Goal: Task Accomplishment & Management: Complete application form

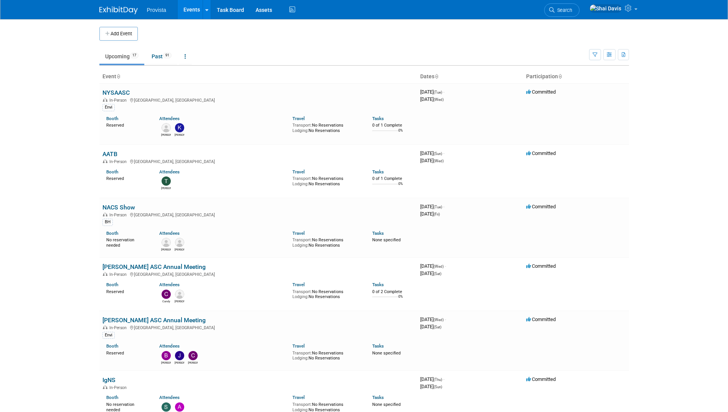
drag, startPoint x: 19, startPoint y: 175, endPoint x: 25, endPoint y: 178, distance: 6.9
click at [19, 175] on body "Provista Events Add Event Bulk Upload Events Shareable Event Boards Recently Vi…" at bounding box center [364, 206] width 728 height 412
click at [156, 58] on link "Past 91" at bounding box center [161, 56] width 31 height 15
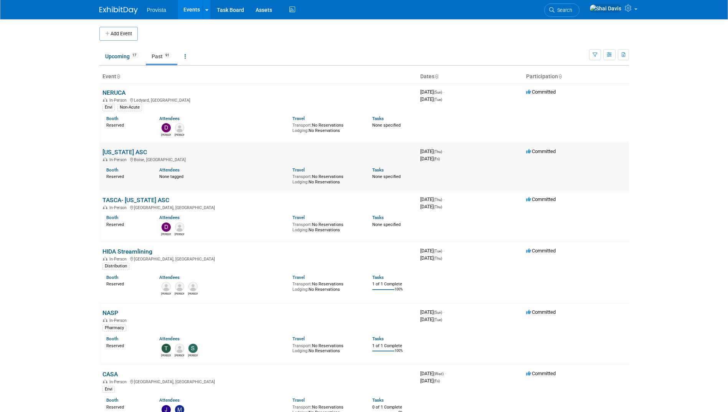
click at [127, 150] on link "[US_STATE] ASC" at bounding box center [124, 152] width 45 height 7
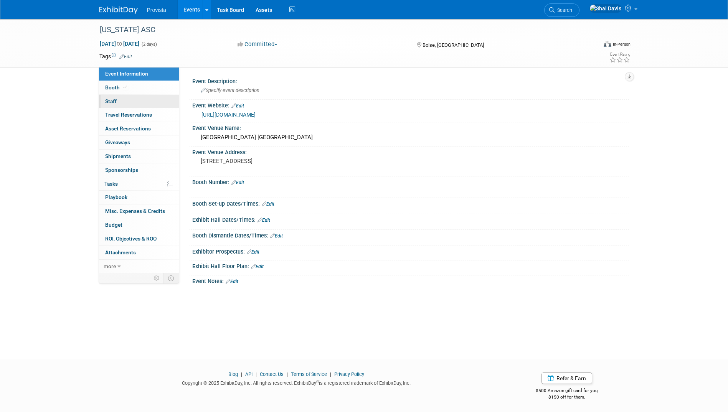
click at [115, 102] on span "Staff 0" at bounding box center [111, 101] width 12 height 6
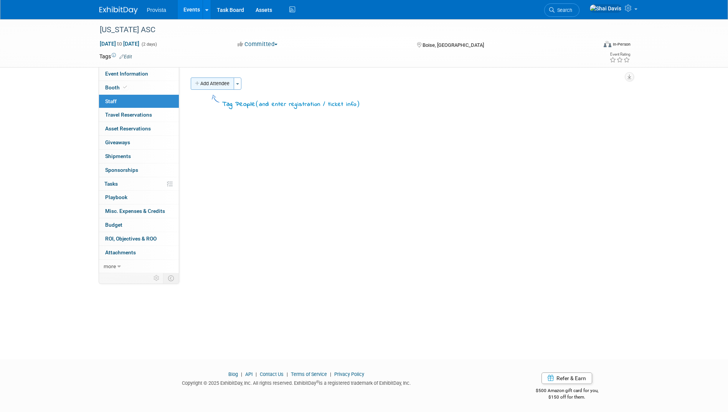
click at [206, 82] on button "Add Attendee" at bounding box center [212, 84] width 43 height 12
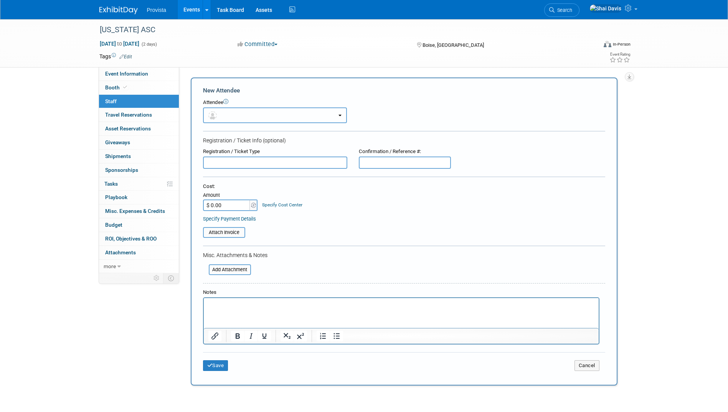
click at [233, 112] on button "button" at bounding box center [275, 115] width 144 height 16
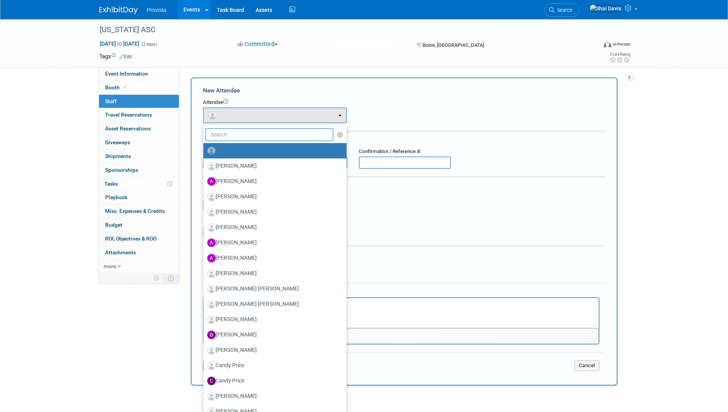
click at [232, 135] on input "text" at bounding box center [269, 134] width 129 height 13
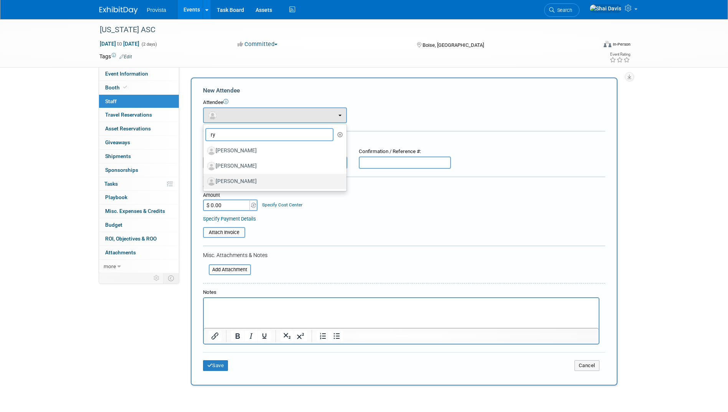
type input "ry"
click at [231, 180] on label "Ryan Nelson" at bounding box center [273, 181] width 132 height 12
click at [205, 180] on input "Ryan Nelson" at bounding box center [202, 180] width 5 height 5
select select "ec37318f-b0aa-49d6-a35e-4c7ce3086015"
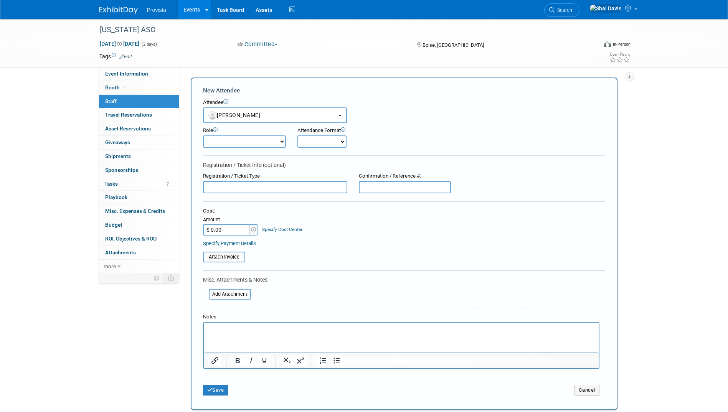
click at [228, 225] on input "$ 0.00" at bounding box center [227, 230] width 48 height 12
type input "$ 50.00"
click at [307, 293] on form "New Attendee Attendee <img src="https://www.exhibitday.com/Images/Unassigned-Us…" at bounding box center [404, 243] width 402 height 315
click at [248, 246] on link "Specify Payment Details" at bounding box center [229, 244] width 53 height 6
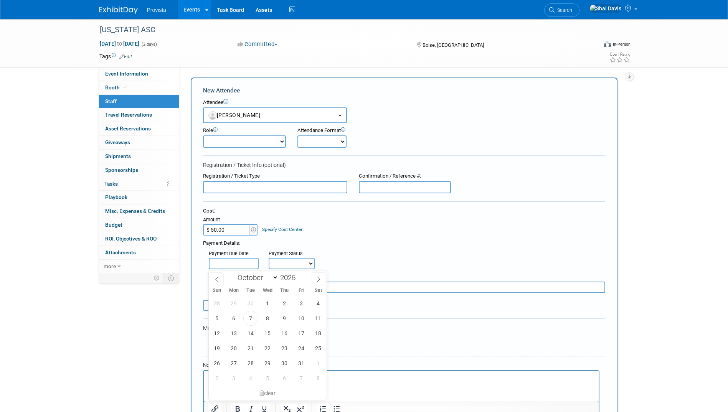
click at [249, 264] on input "text" at bounding box center [234, 264] width 50 height 12
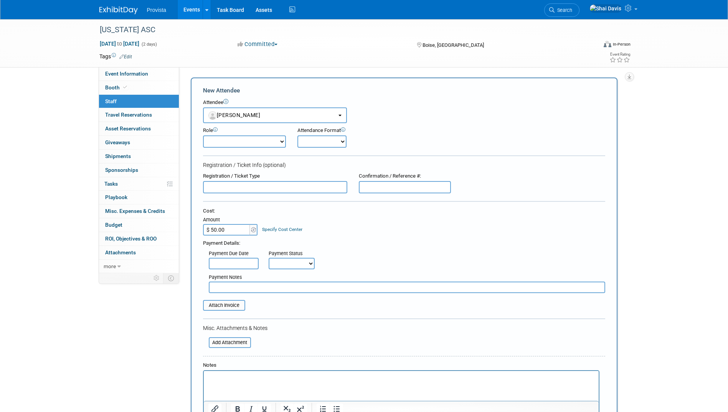
click at [292, 265] on select "Not Paid Yet Partially Paid Paid in Full" at bounding box center [292, 264] width 46 height 12
select select "1"
click at [269, 258] on select "Not Paid Yet Partially Paid Paid in Full" at bounding box center [292, 264] width 46 height 12
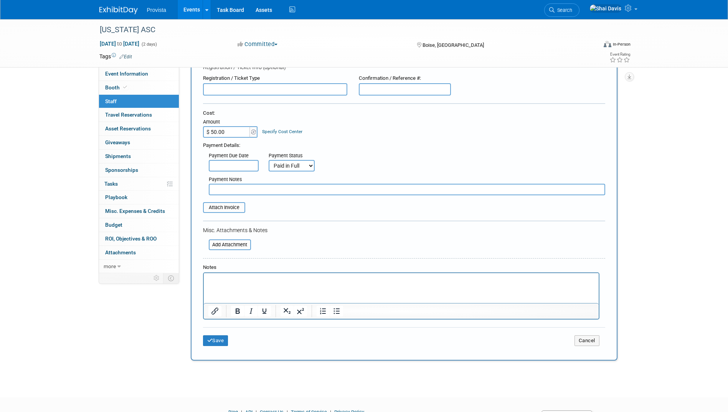
scroll to position [115, 0]
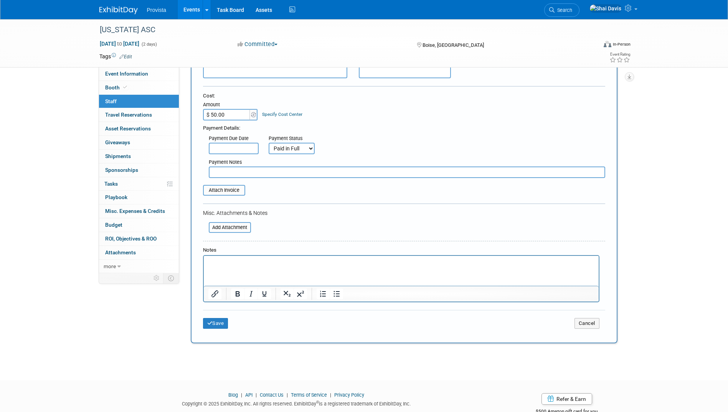
click at [229, 177] on input "text" at bounding box center [407, 173] width 396 height 12
type input "a"
type input "Paid Via CC"
click at [211, 325] on icon "submit" at bounding box center [209, 323] width 5 height 5
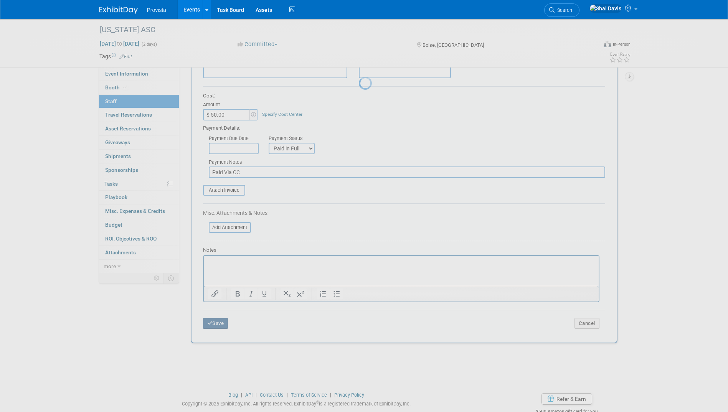
scroll to position [1, 0]
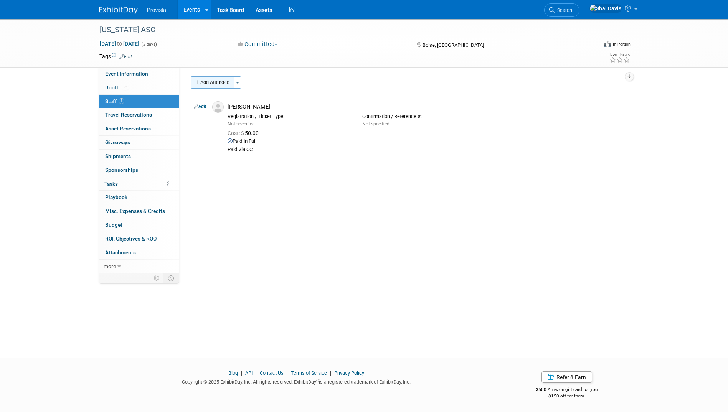
click at [198, 79] on button "Add Attendee" at bounding box center [212, 82] width 43 height 12
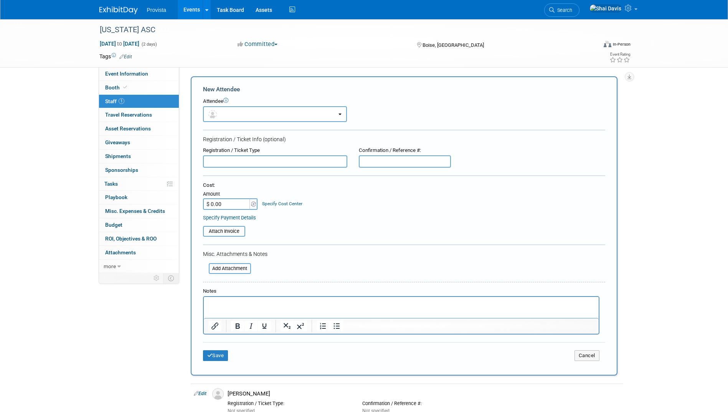
scroll to position [0, 0]
click at [231, 114] on button "button" at bounding box center [275, 114] width 144 height 16
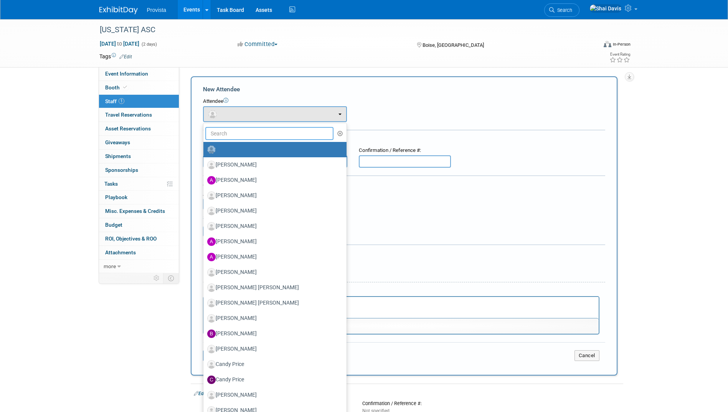
click at [231, 132] on input "text" at bounding box center [269, 133] width 129 height 13
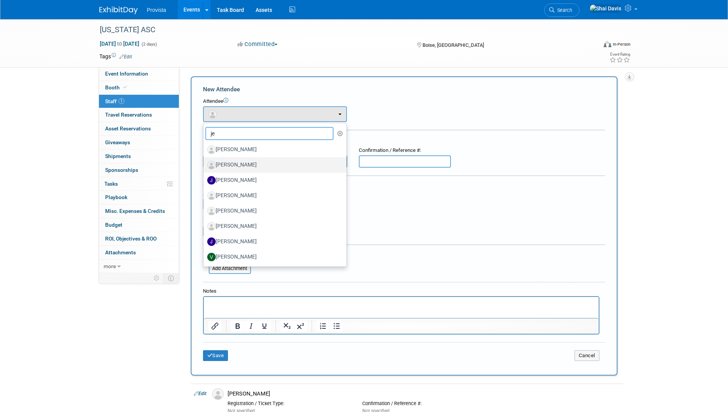
type input "je"
click at [235, 165] on label "Jeff Lawrence" at bounding box center [273, 165] width 132 height 12
click at [205, 165] on input "Jeff Lawrence" at bounding box center [202, 164] width 5 height 5
select select "f28d8317-0a16-41e1-b11a-30006c4b1b34"
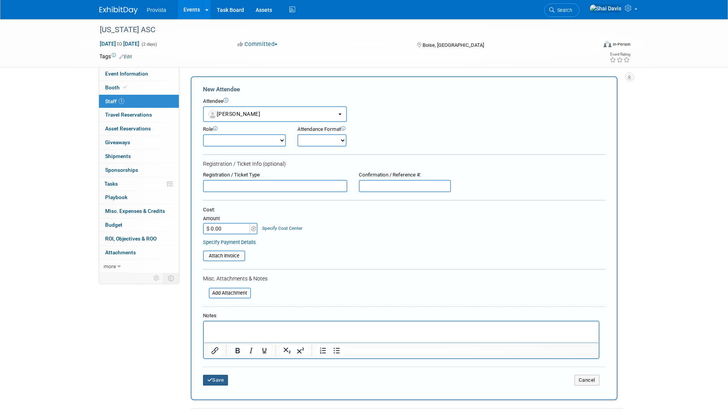
click at [219, 381] on button "Save" at bounding box center [215, 380] width 25 height 11
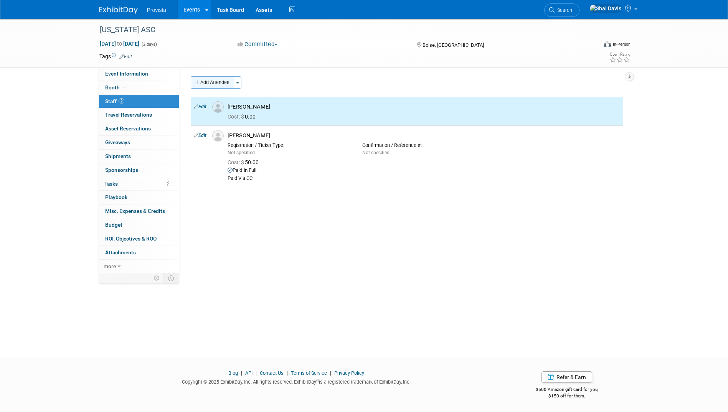
click at [218, 76] on button "Add Attendee" at bounding box center [212, 82] width 43 height 12
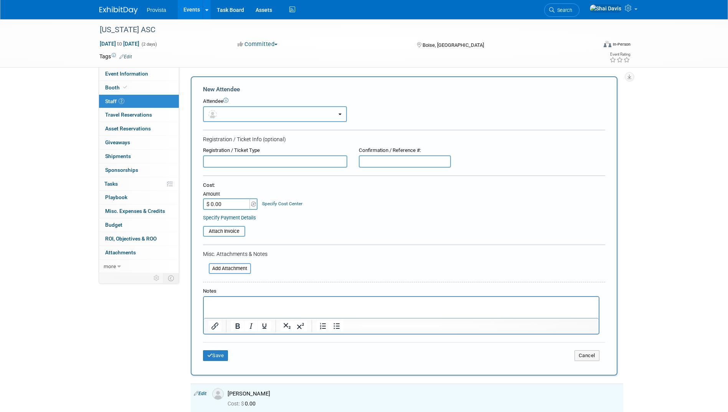
click at [222, 117] on button "button" at bounding box center [275, 114] width 144 height 16
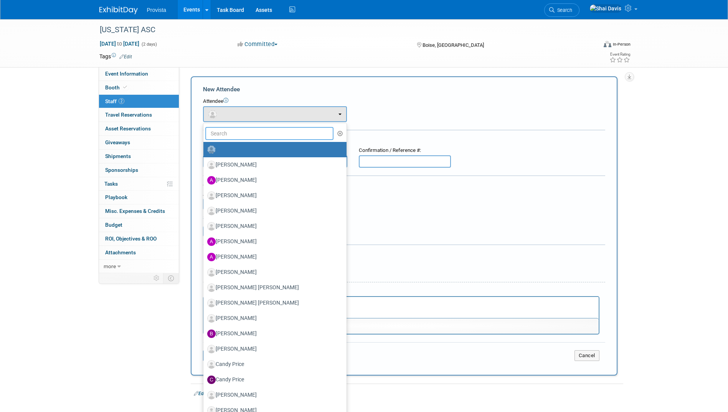
click at [223, 131] on input "text" at bounding box center [269, 133] width 129 height 13
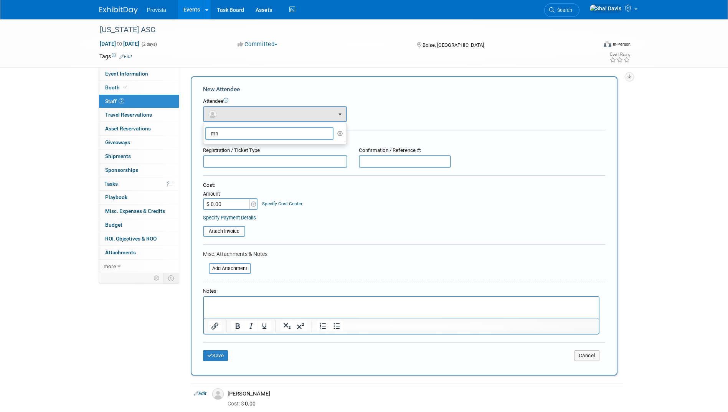
type input "m"
type input "no"
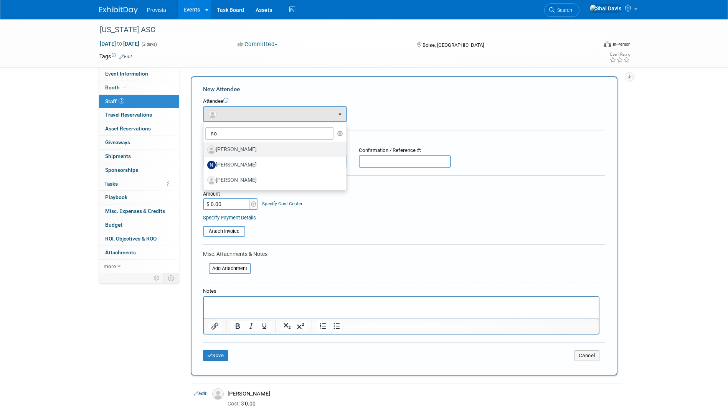
click at [225, 144] on label "Noah Dillow" at bounding box center [273, 150] width 132 height 12
click at [205, 146] on input "Noah Dillow" at bounding box center [202, 148] width 5 height 5
select select "28385cf0-467c-48e8-b2a5-3a2260e03ca7"
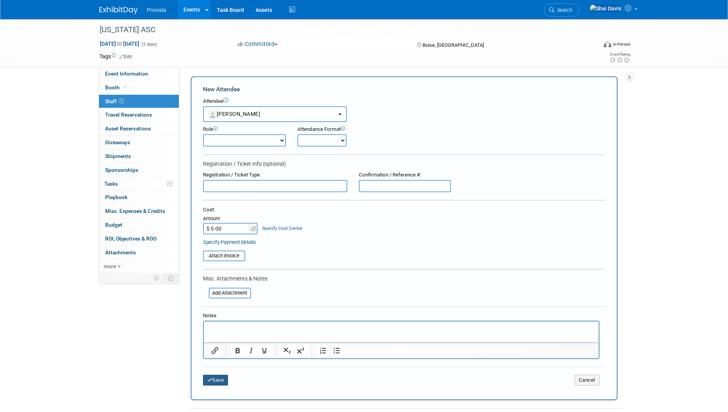
click at [217, 381] on button "Save" at bounding box center [215, 380] width 25 height 11
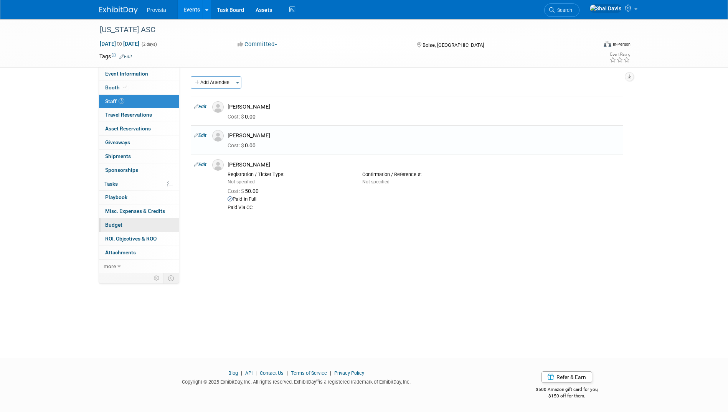
click at [128, 227] on link "Budget" at bounding box center [139, 224] width 80 height 13
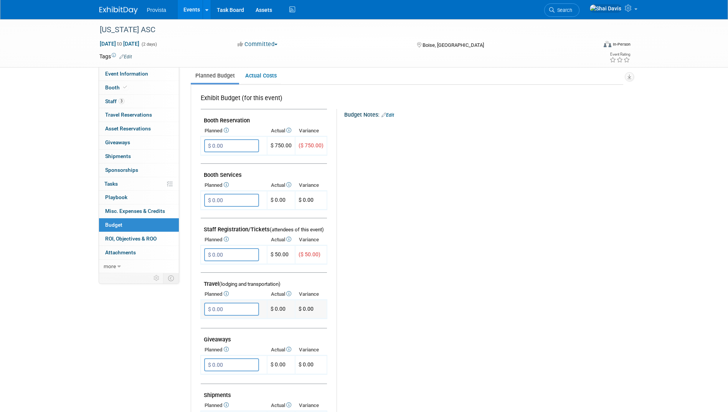
scroll to position [192, 0]
